Goal: Task Accomplishment & Management: Manage account settings

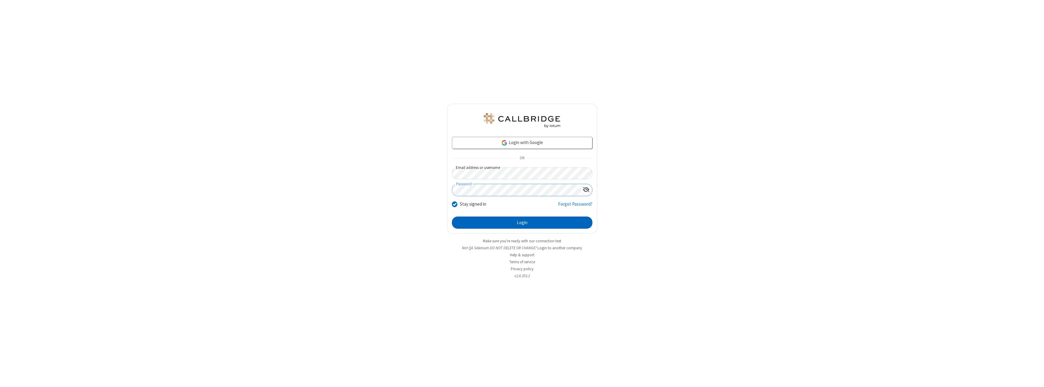
click at [522, 223] on button "Login" at bounding box center [522, 223] width 141 height 12
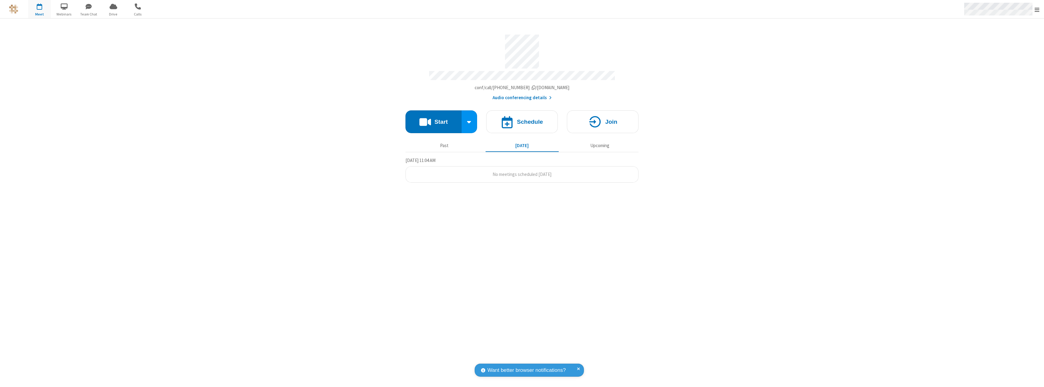
click at [1037, 9] on span "Open menu" at bounding box center [1037, 10] width 5 height 6
click at [1002, 40] on div "Settings" at bounding box center [1002, 40] width 85 height 16
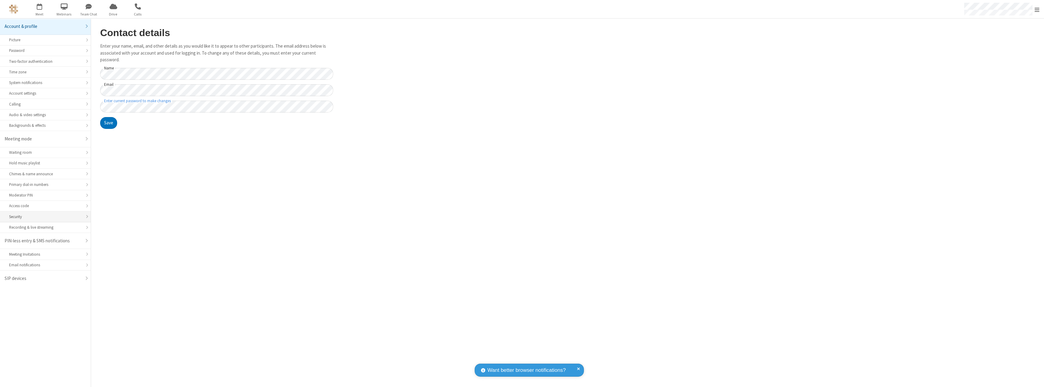
click at [45, 217] on div "Security" at bounding box center [45, 217] width 73 height 6
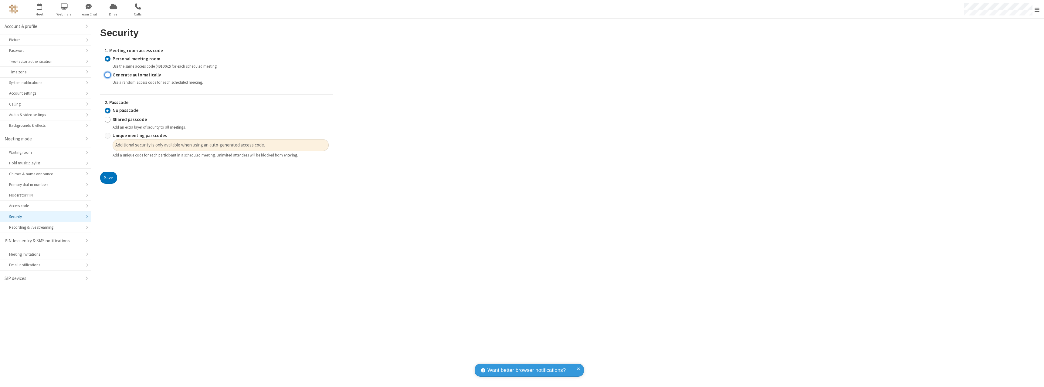
click at [107, 75] on input "Generate automatically" at bounding box center [108, 75] width 6 height 6
radio input "true"
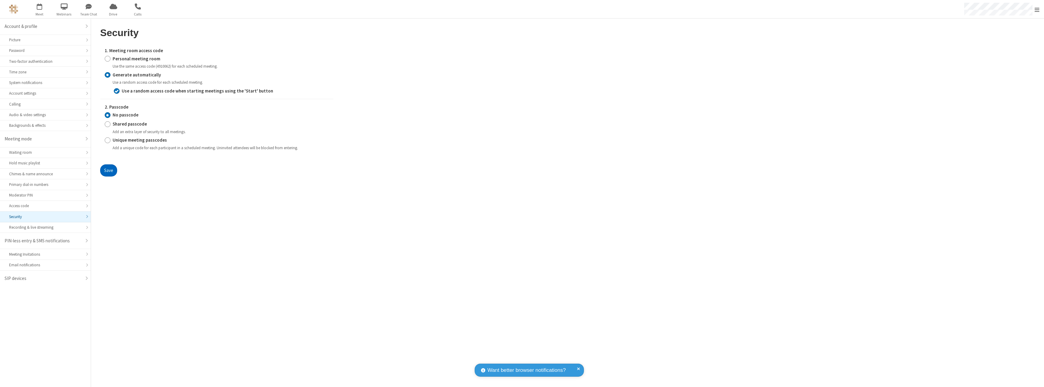
click at [108, 170] on button "Save" at bounding box center [108, 171] width 17 height 12
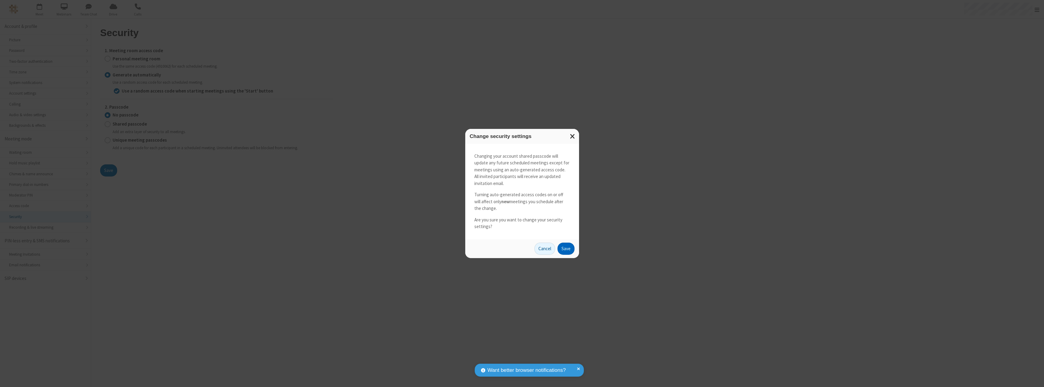
click at [566, 249] on button "Save" at bounding box center [566, 249] width 17 height 12
